Goal: Find specific page/section: Find specific page/section

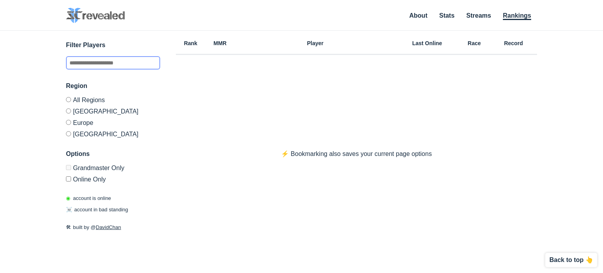
click at [85, 58] on input "text" at bounding box center [113, 62] width 94 height 13
type input "*********"
